Goal: Check status: Check status

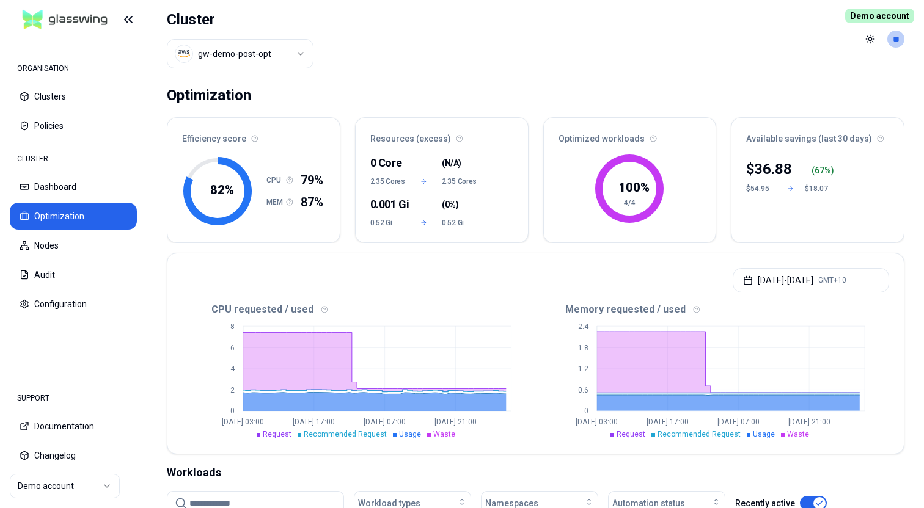
scroll to position [123, 0]
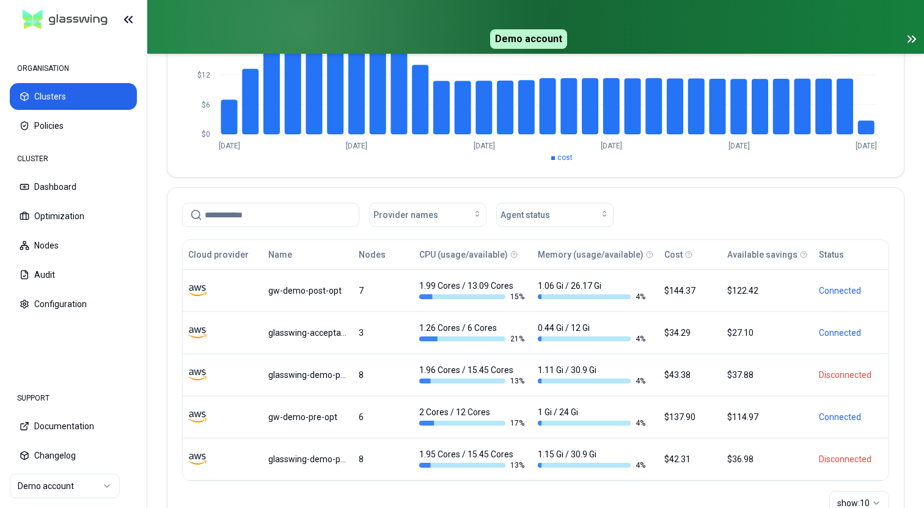
scroll to position [207, 0]
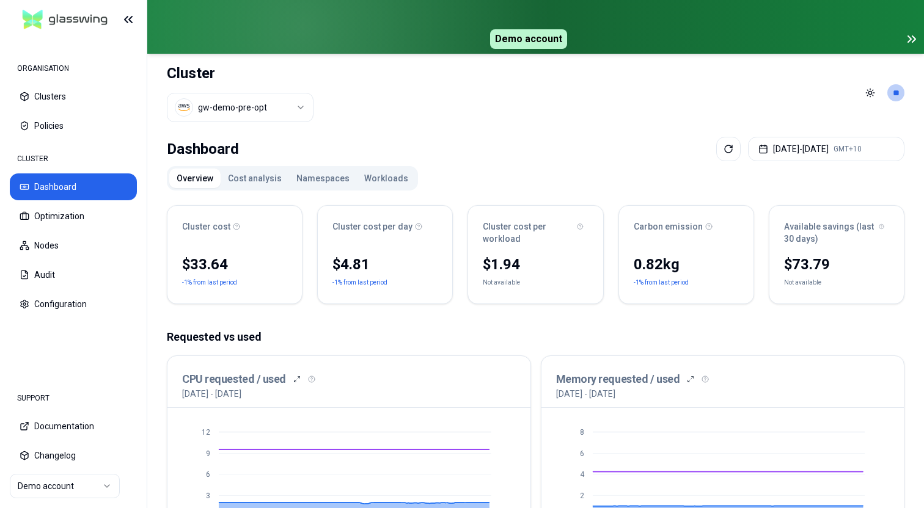
scroll to position [15, 0]
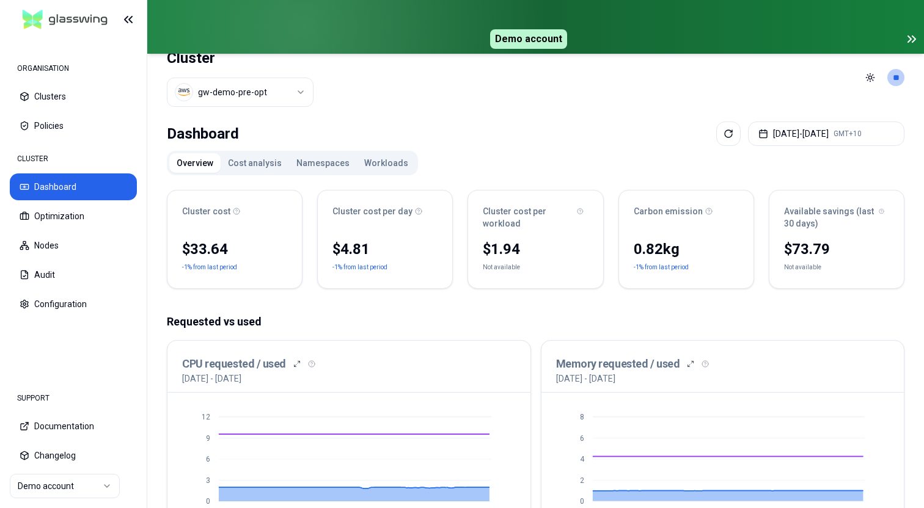
click at [378, 170] on button "Workloads" at bounding box center [386, 163] width 59 height 20
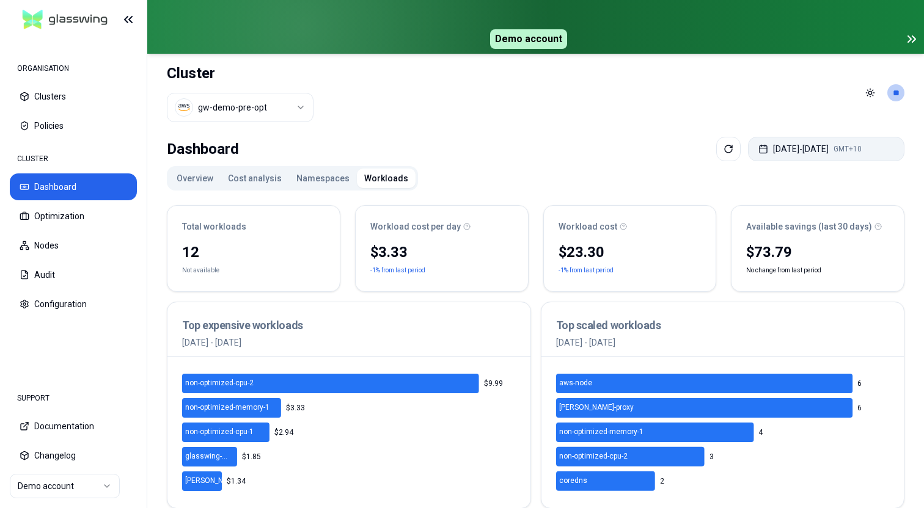
click at [782, 153] on button "Aug 19, 2025 - Aug 26, 2025 GMT+10" at bounding box center [826, 149] width 156 height 24
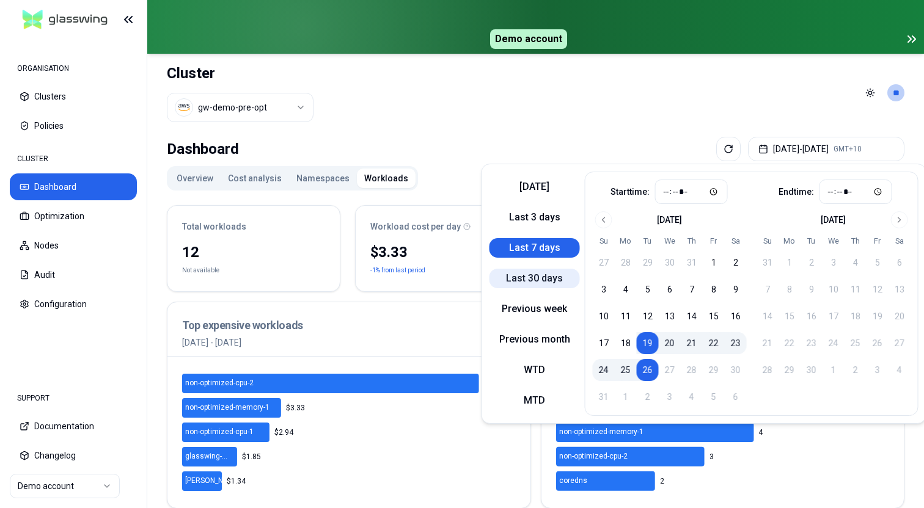
click at [544, 271] on button "Last 30 days" at bounding box center [534, 279] width 90 height 20
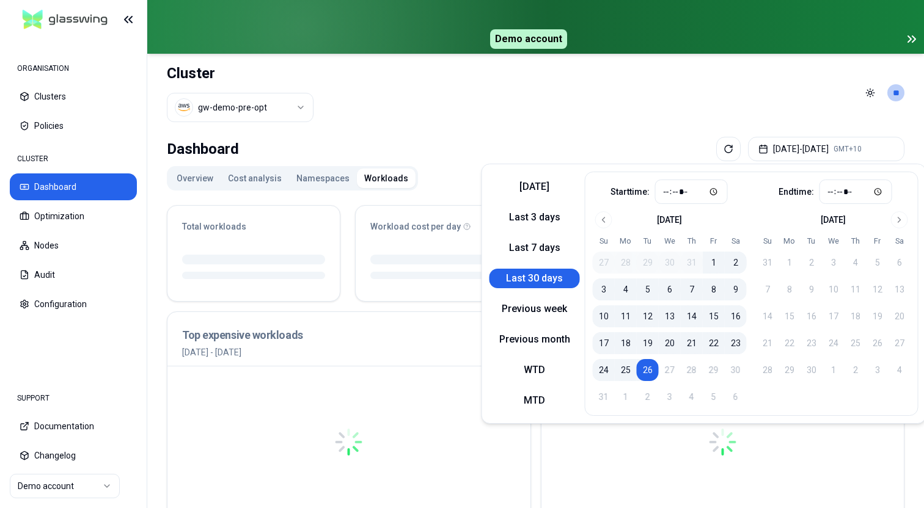
click at [517, 123] on header "Cluster gw-demo-pre-opt Toggle theme **" at bounding box center [535, 93] width 777 height 78
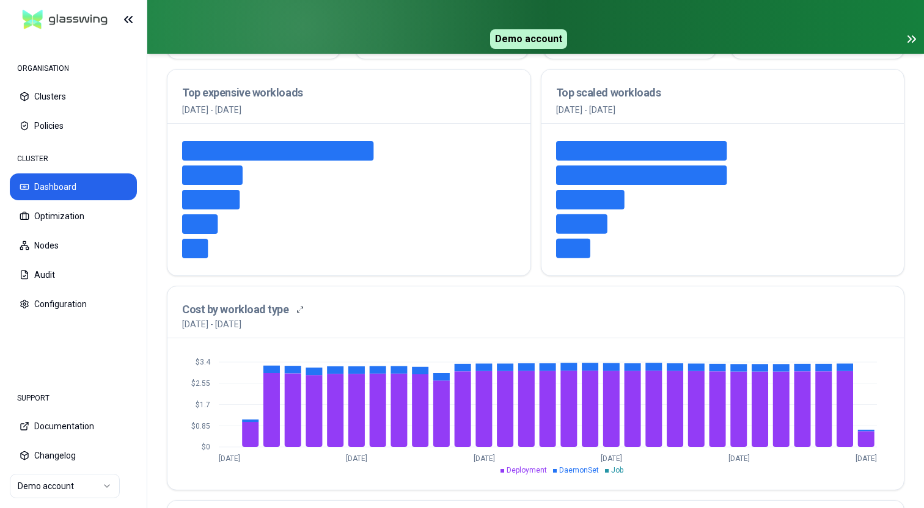
scroll to position [306, 0]
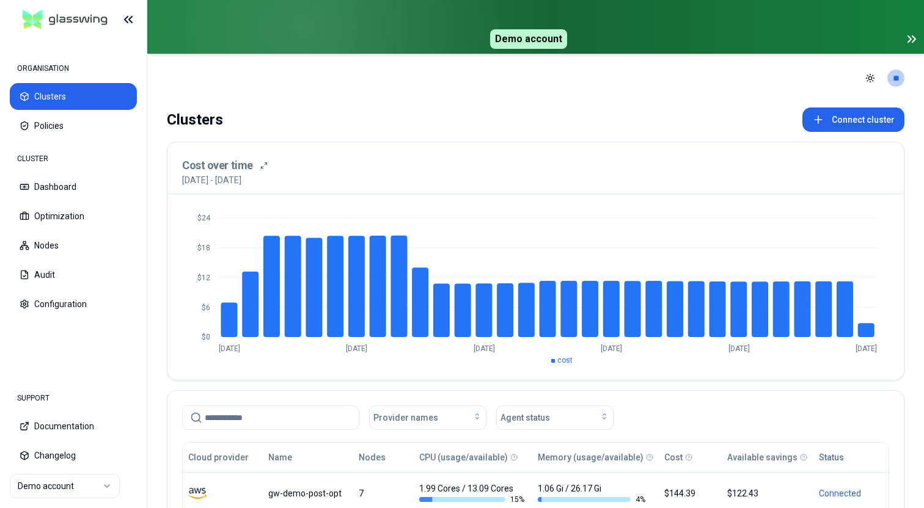
click at [913, 41] on icon at bounding box center [911, 39] width 15 height 15
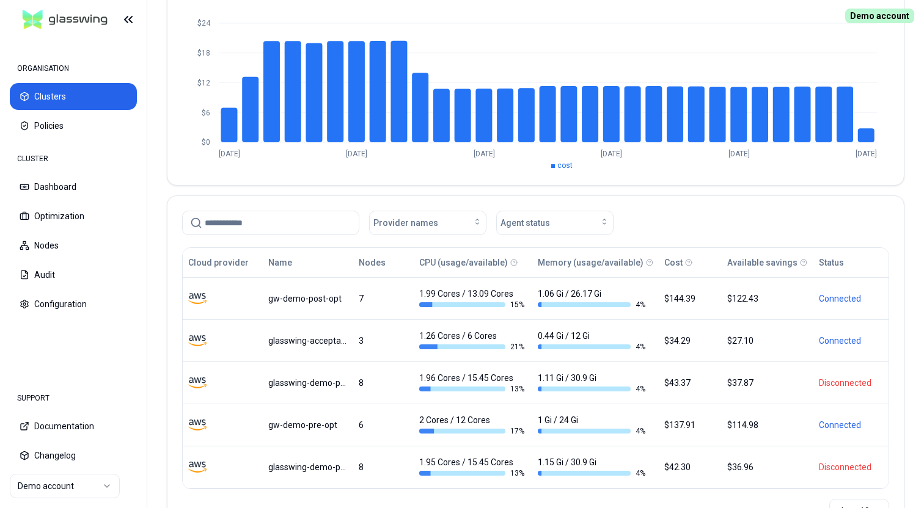
scroll to position [201, 0]
